Goal: Find specific fact: Find specific fact

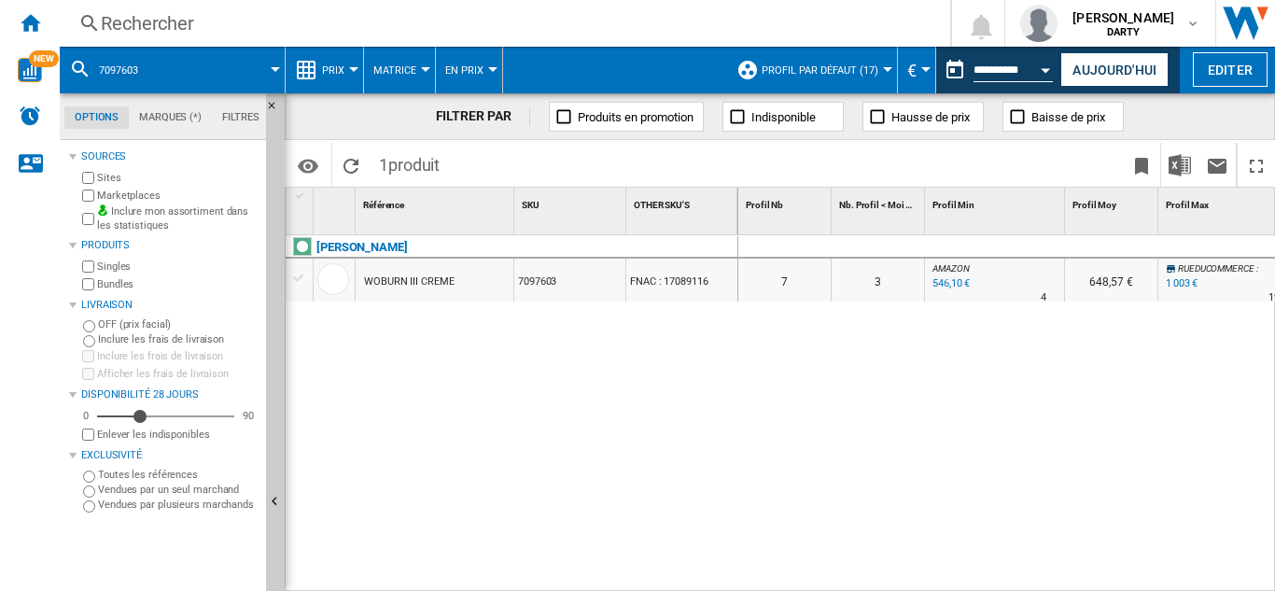
click at [159, 22] on div "Rechercher" at bounding box center [501, 23] width 801 height 26
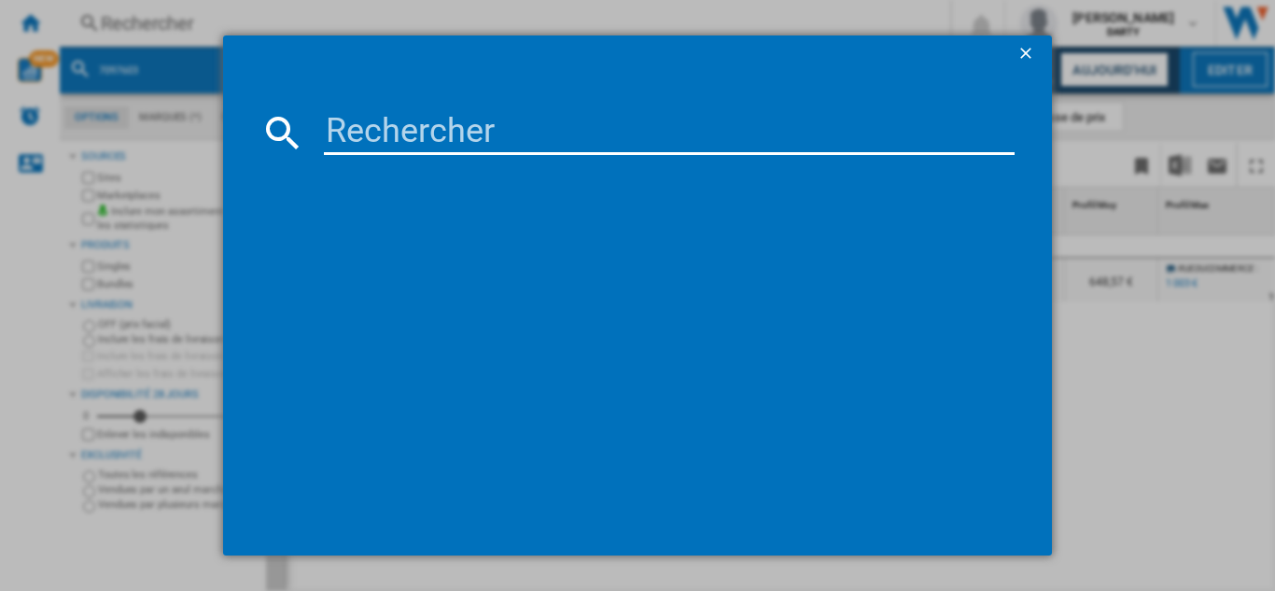
click at [446, 143] on input at bounding box center [669, 132] width 690 height 45
paste input "7916809"
type input "7916809"
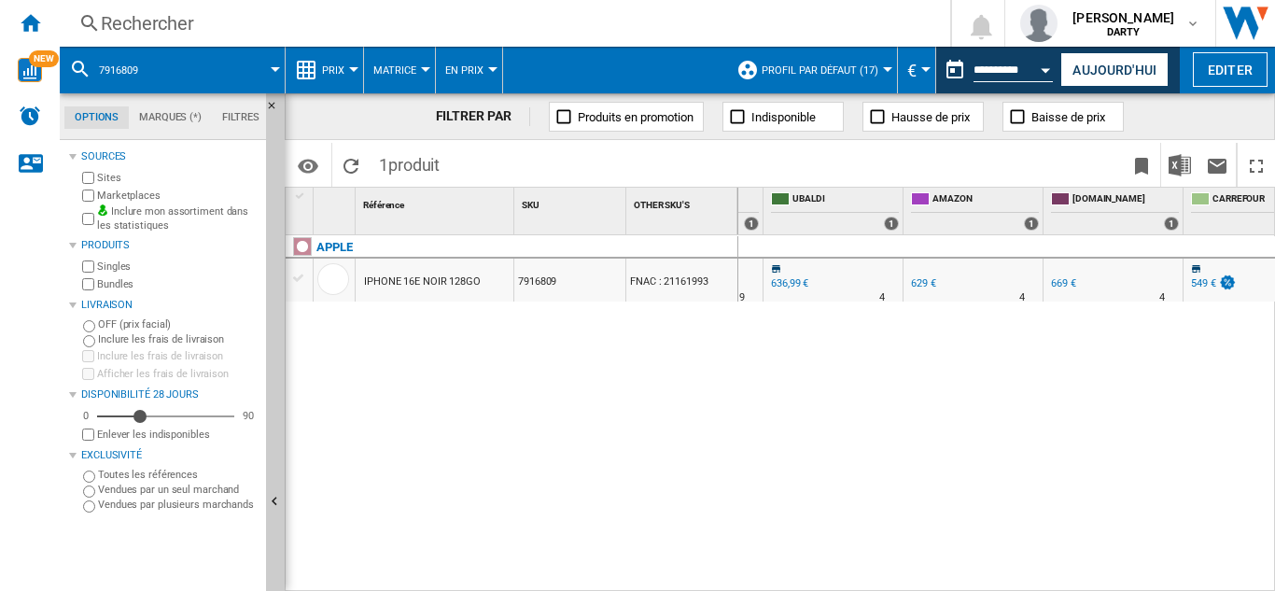
scroll to position [0, 1794]
click at [150, 27] on div "Rechercher" at bounding box center [501, 23] width 801 height 26
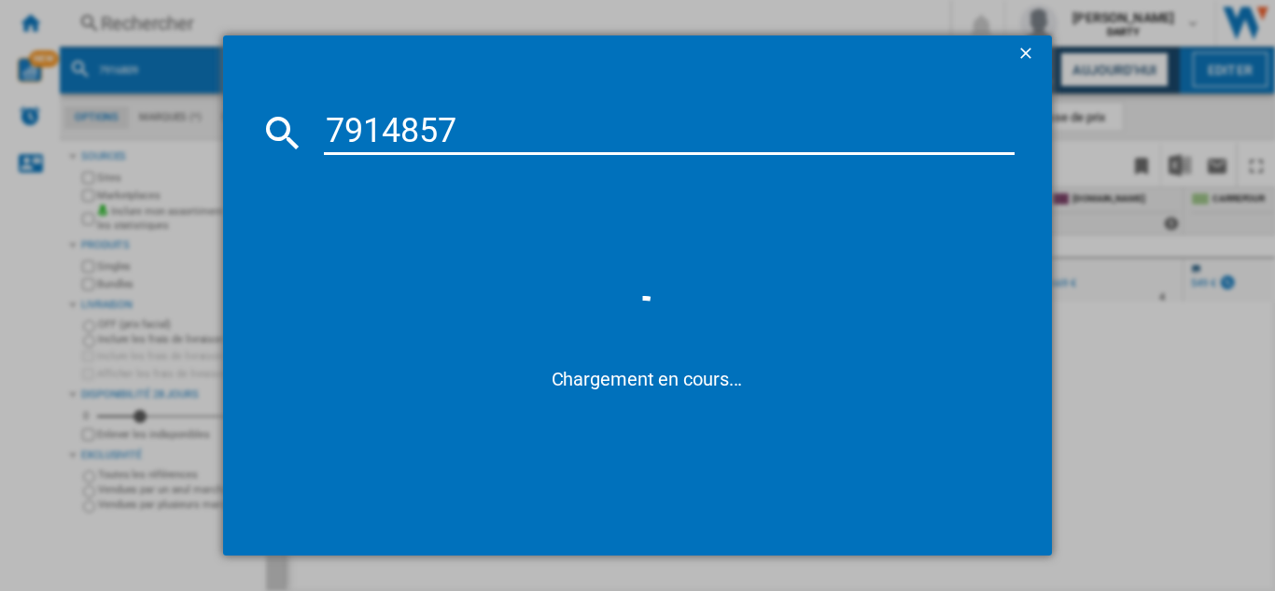
type input "7914857"
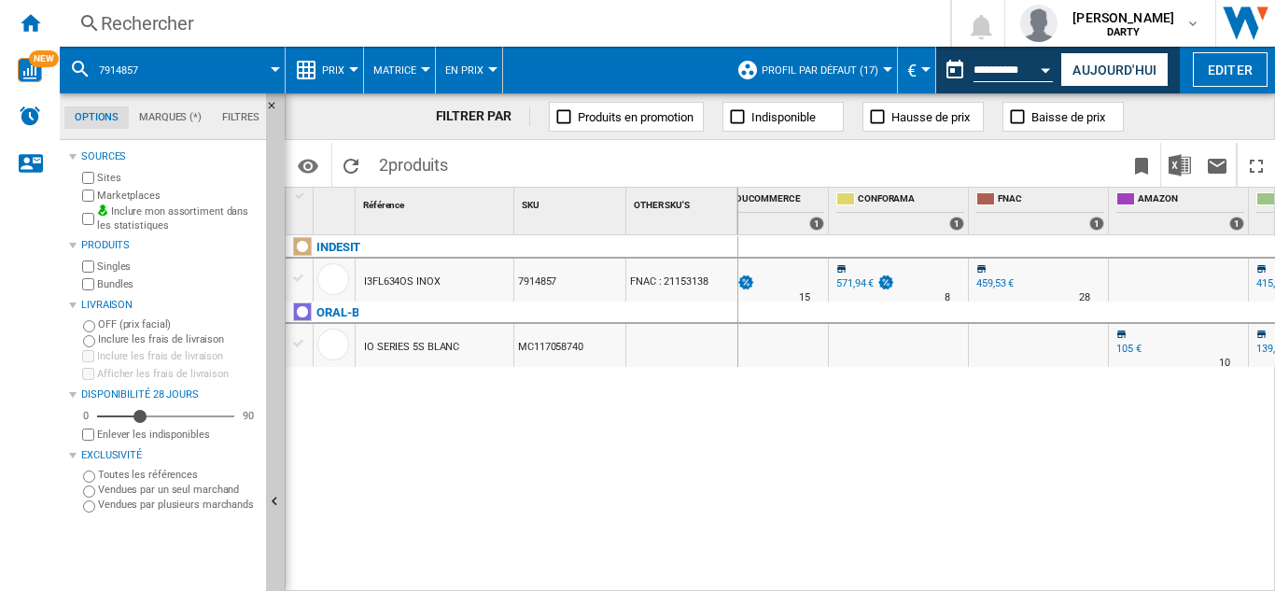
scroll to position [0, 1544]
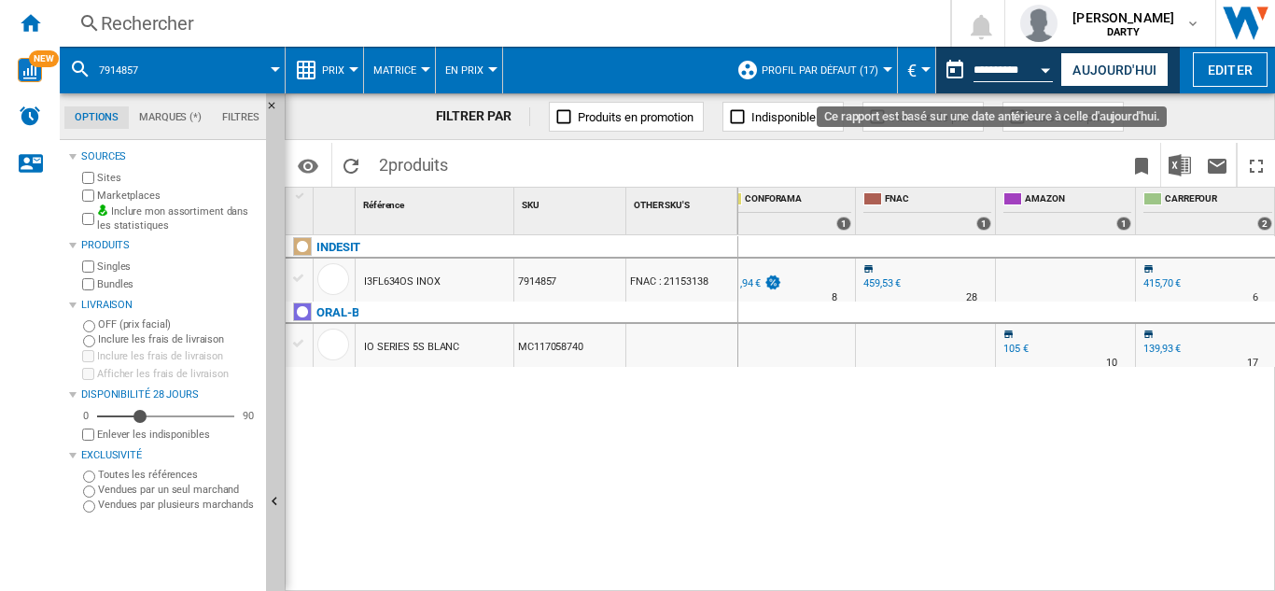
click at [1051, 73] on button "Open calendar" at bounding box center [1046, 67] width 34 height 34
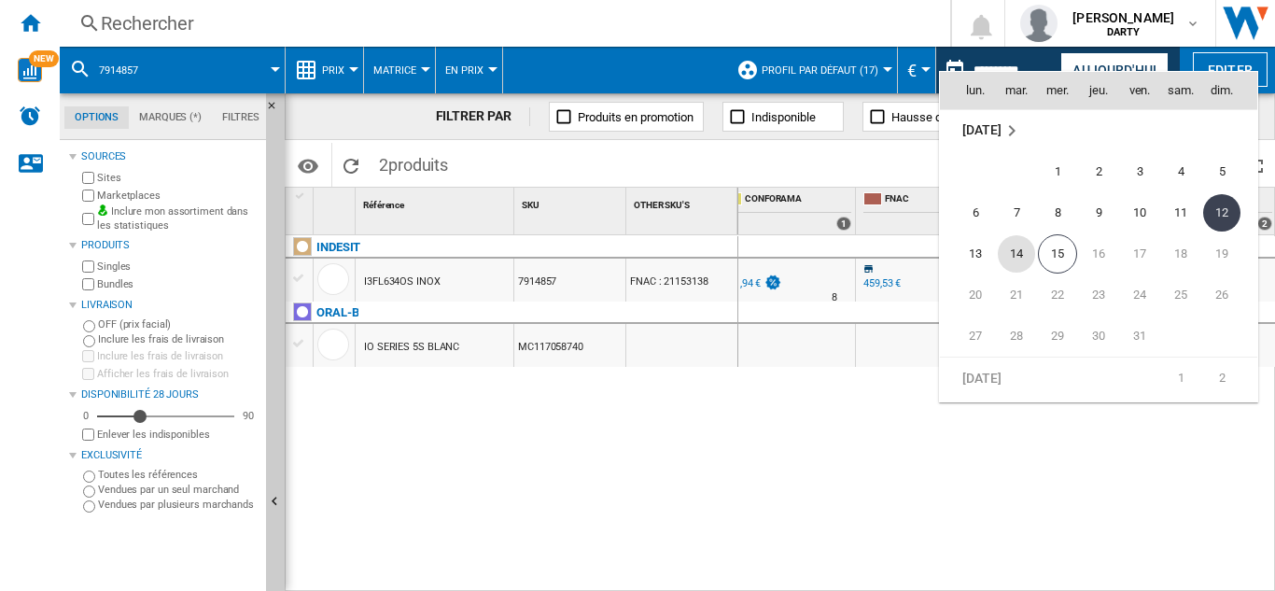
click at [1018, 245] on span "14" at bounding box center [1015, 253] width 37 height 37
type input "**********"
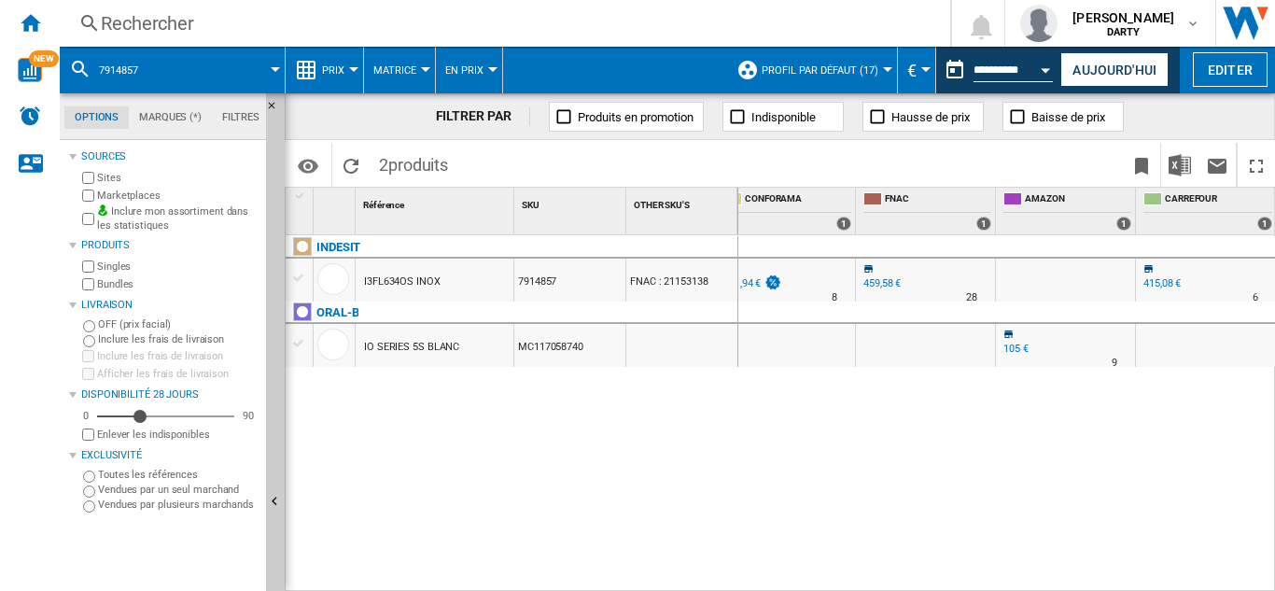
click at [158, 21] on div "Rechercher" at bounding box center [501, 23] width 801 height 26
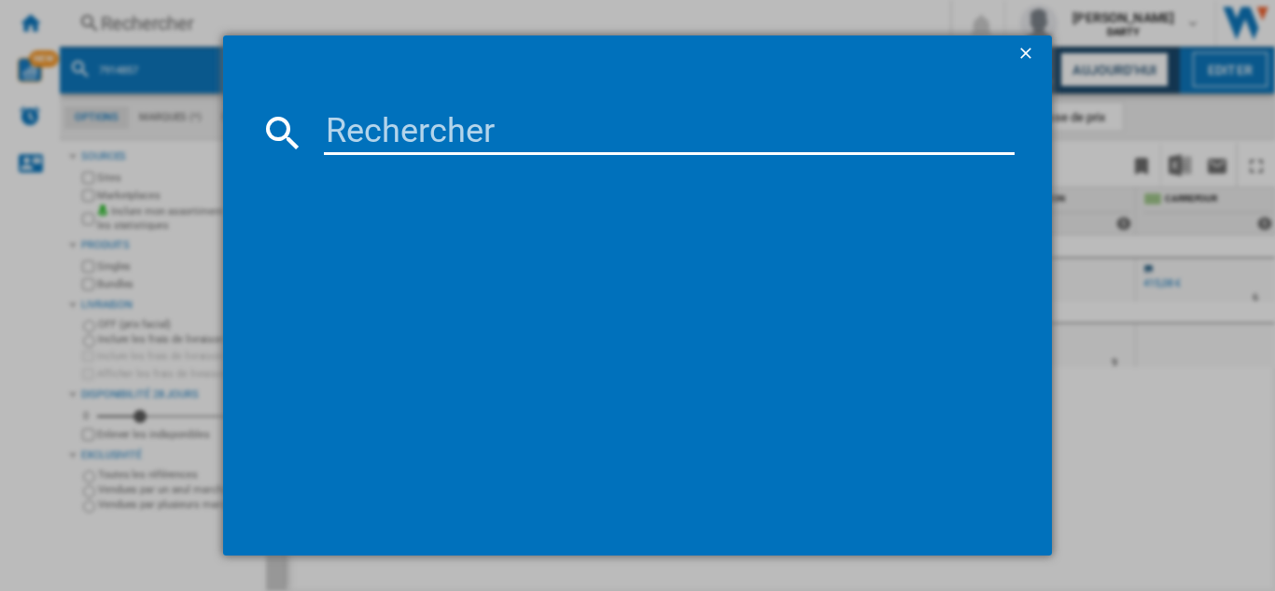
type input "8085269"
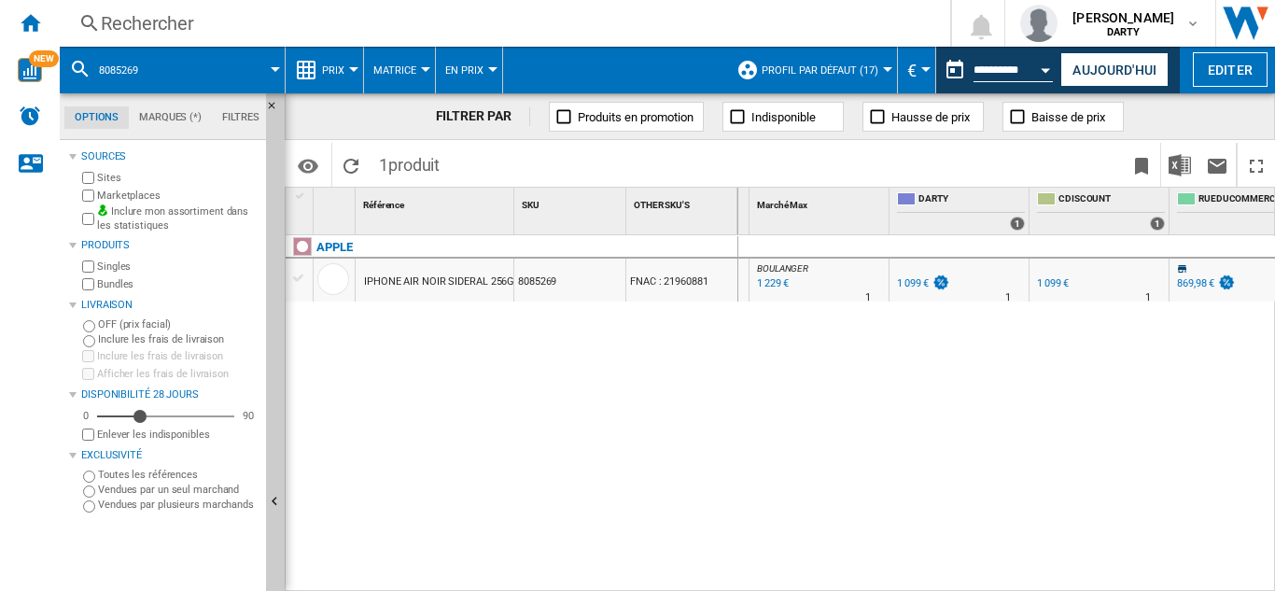
scroll to position [0, 973]
click at [157, 12] on div "Rechercher" at bounding box center [501, 23] width 801 height 26
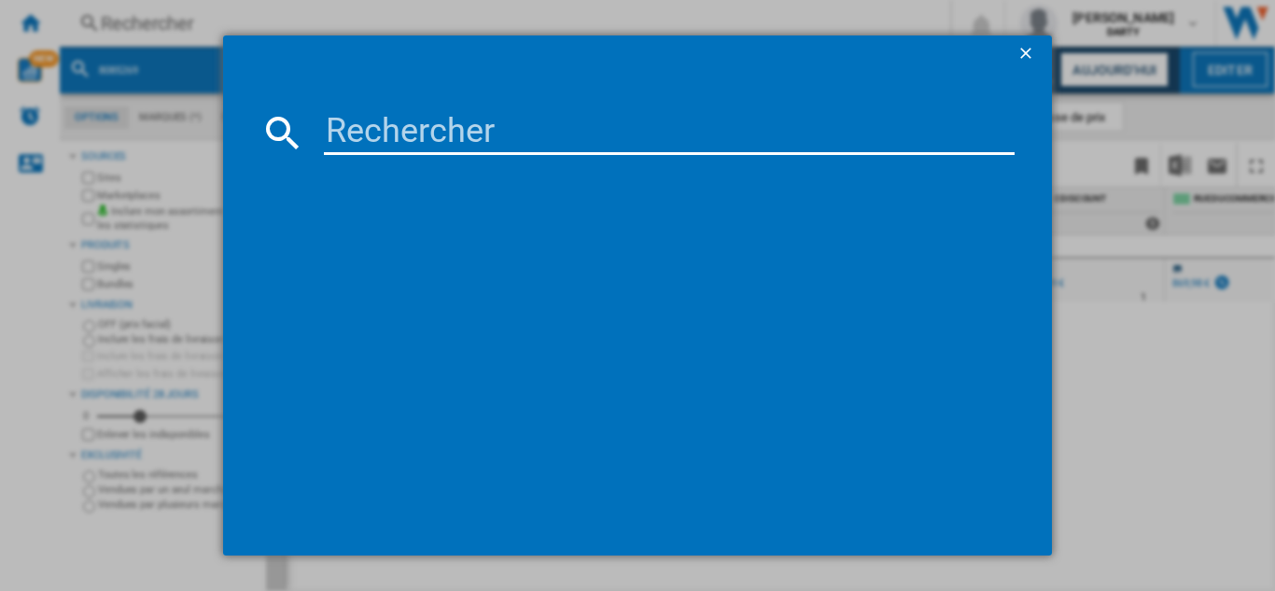
click at [453, 148] on input at bounding box center [669, 132] width 690 height 45
type input "4397592"
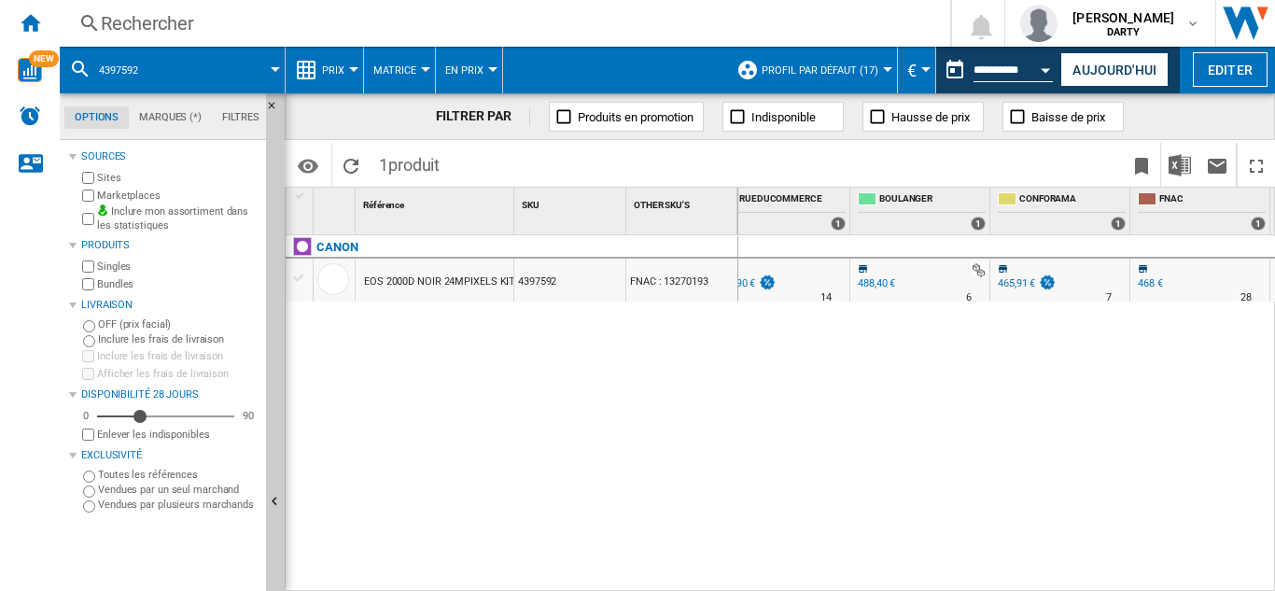
scroll to position [0, 1249]
